Goal: Task Accomplishment & Management: Manage account settings

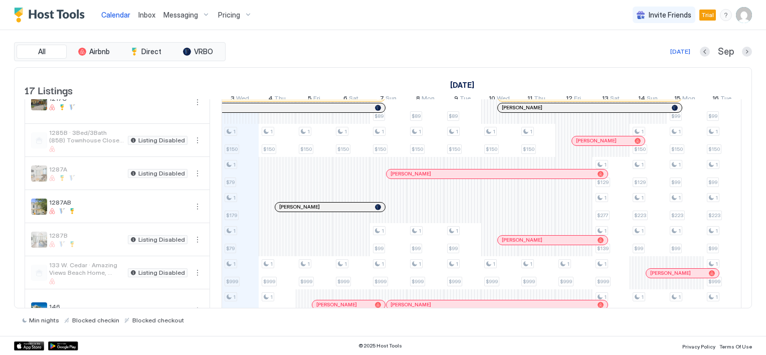
scroll to position [200, 0]
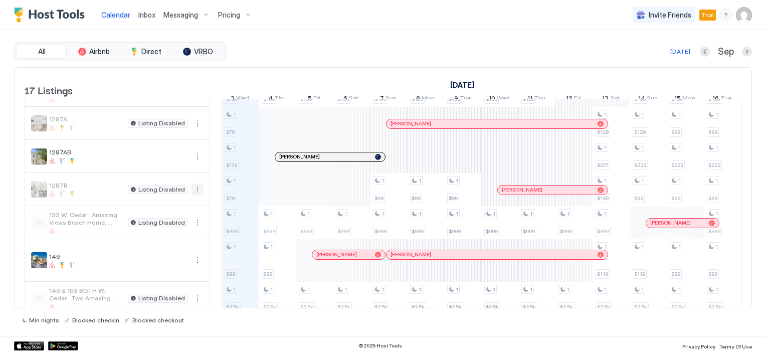
click at [194, 195] on button "More options" at bounding box center [197, 189] width 12 height 12
click at [176, 237] on div "Listing Settings" at bounding box center [175, 242] width 64 height 16
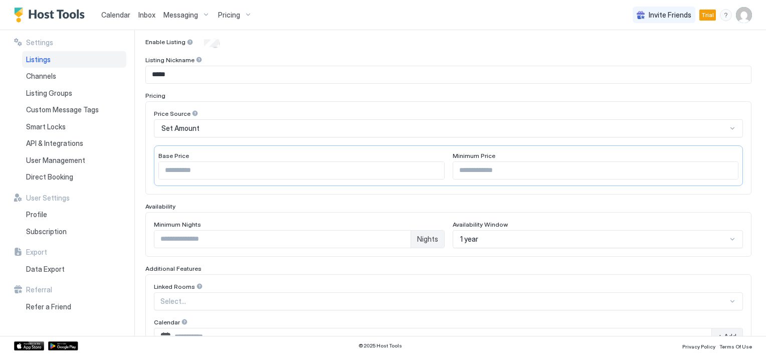
scroll to position [251, 0]
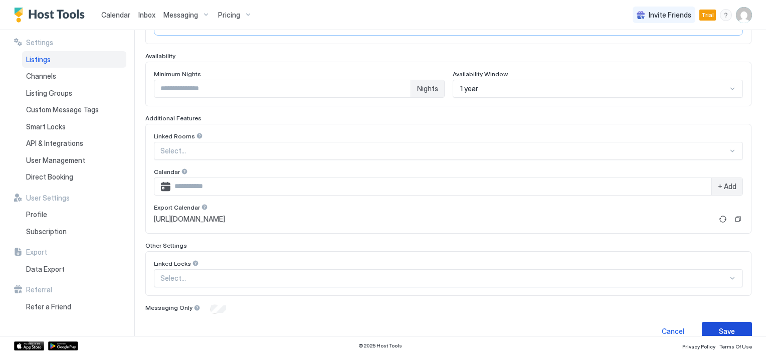
click at [719, 329] on div "Save" at bounding box center [727, 331] width 16 height 11
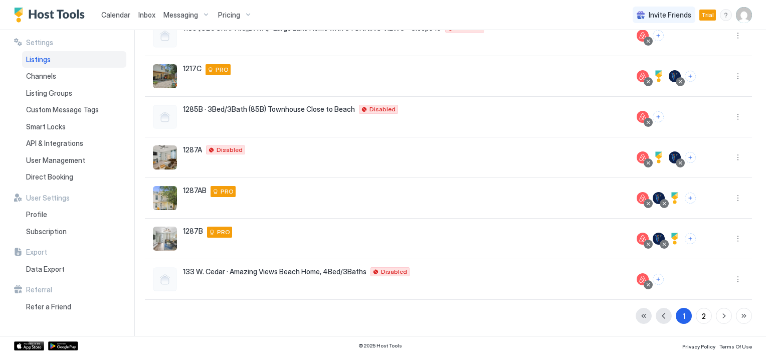
scroll to position [230, 0]
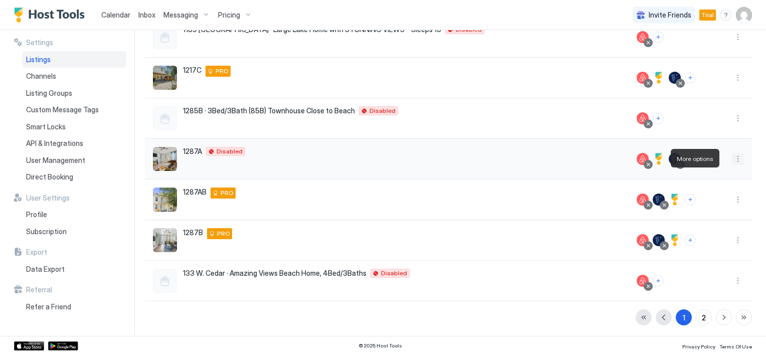
click at [732, 159] on button "More options" at bounding box center [738, 159] width 12 height 12
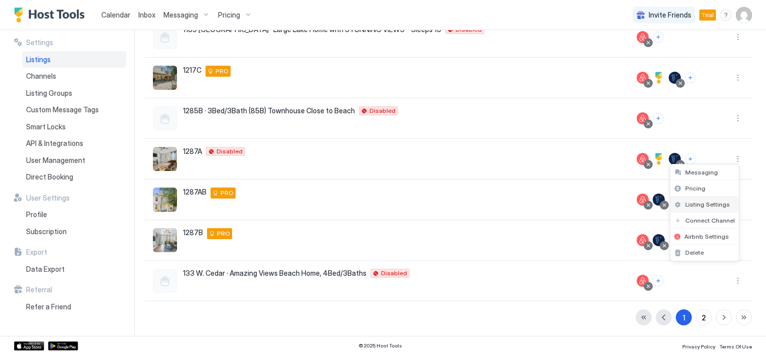
click at [708, 204] on span "Listing Settings" at bounding box center [707, 204] width 45 height 8
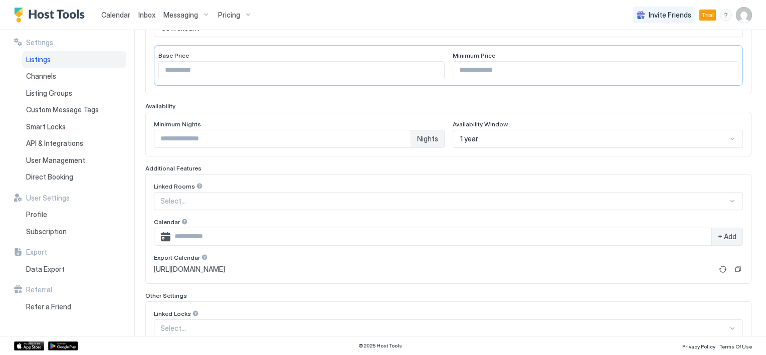
scroll to position [265, 0]
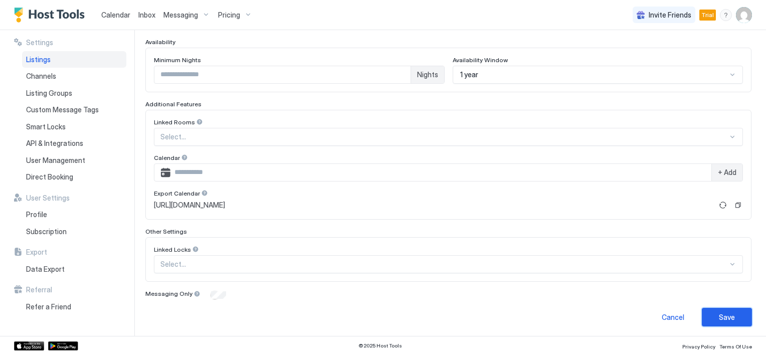
click at [727, 313] on button "Save" at bounding box center [727, 317] width 50 height 19
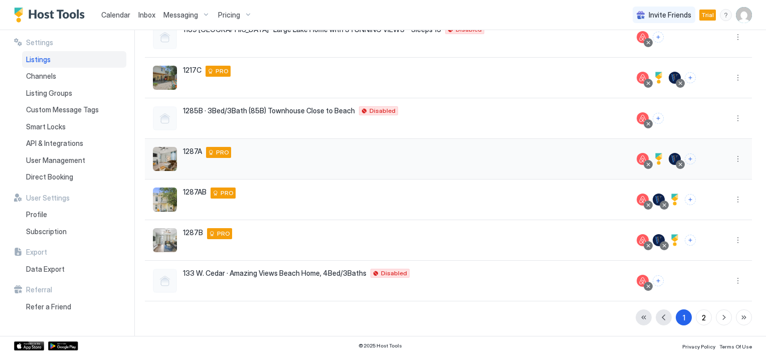
scroll to position [179, 0]
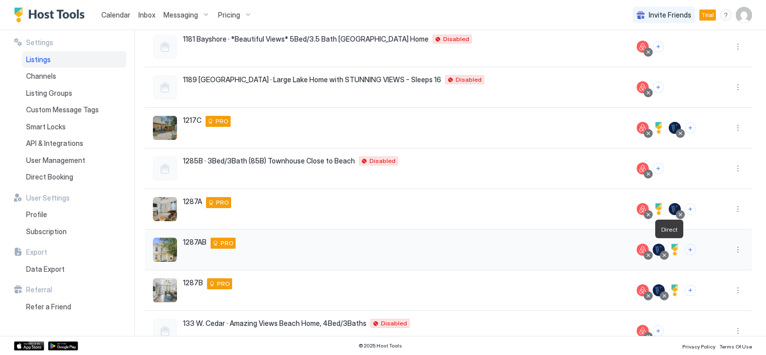
click at [670, 249] on div at bounding box center [675, 250] width 12 height 12
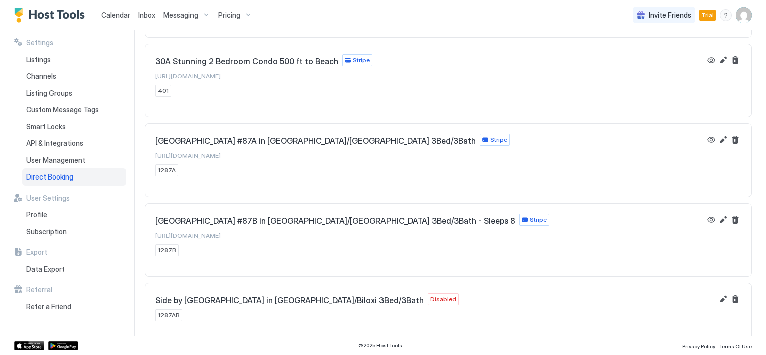
scroll to position [354, 0]
click at [717, 295] on button "Edit" at bounding box center [723, 298] width 12 height 12
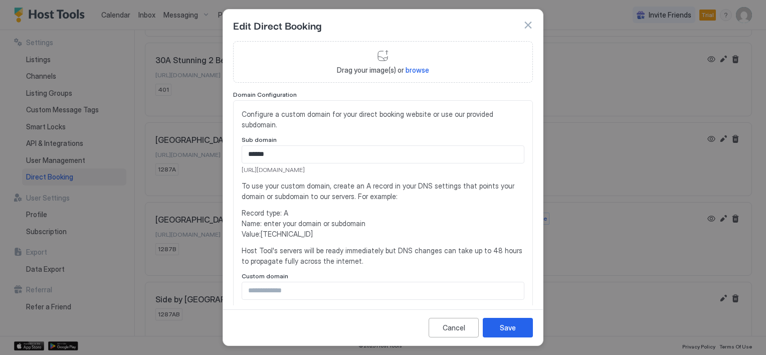
scroll to position [0, 0]
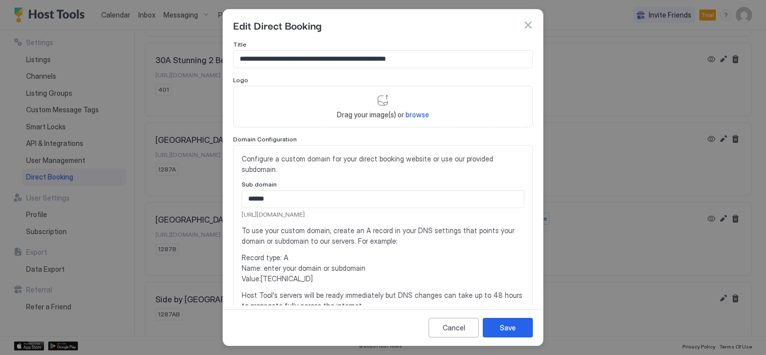
click at [529, 22] on button "button" at bounding box center [528, 25] width 10 height 10
